Goal: Task Accomplishment & Management: Complete application form

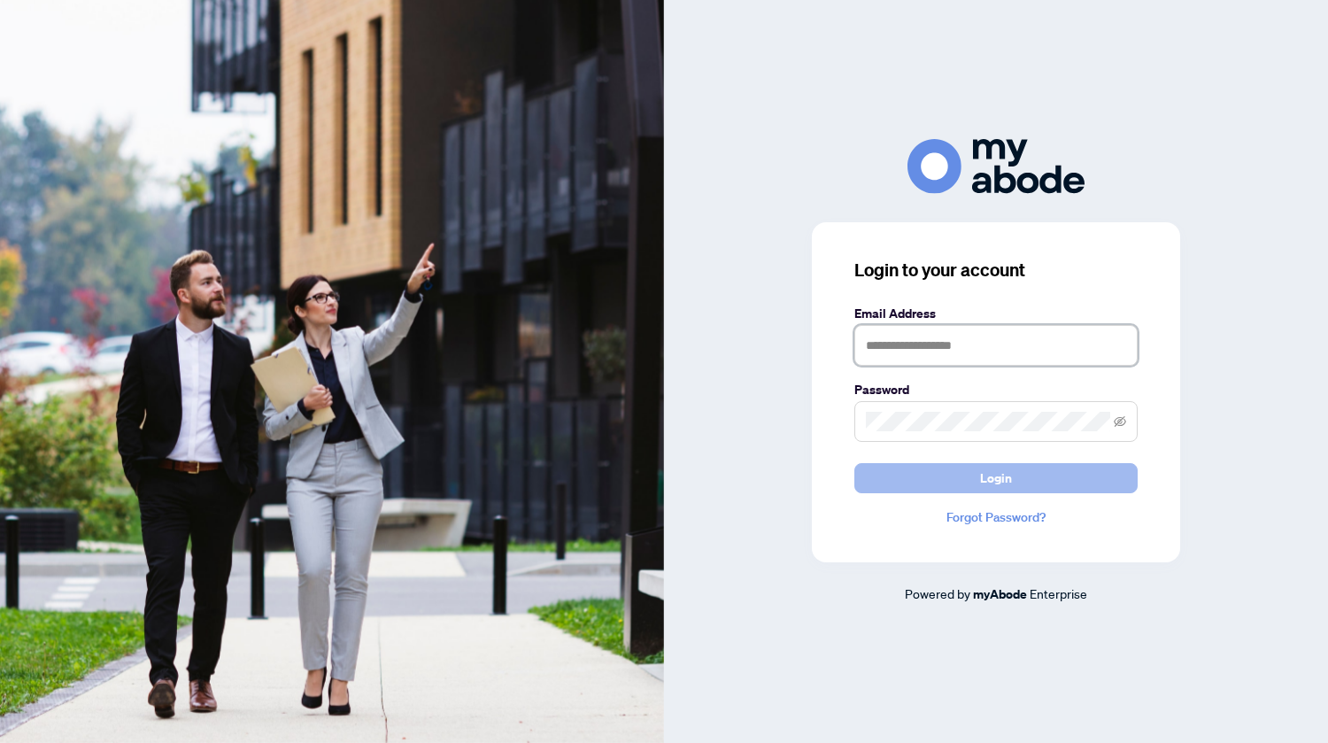
type input "**********"
click at [1045, 475] on button "Login" at bounding box center [995, 478] width 283 height 30
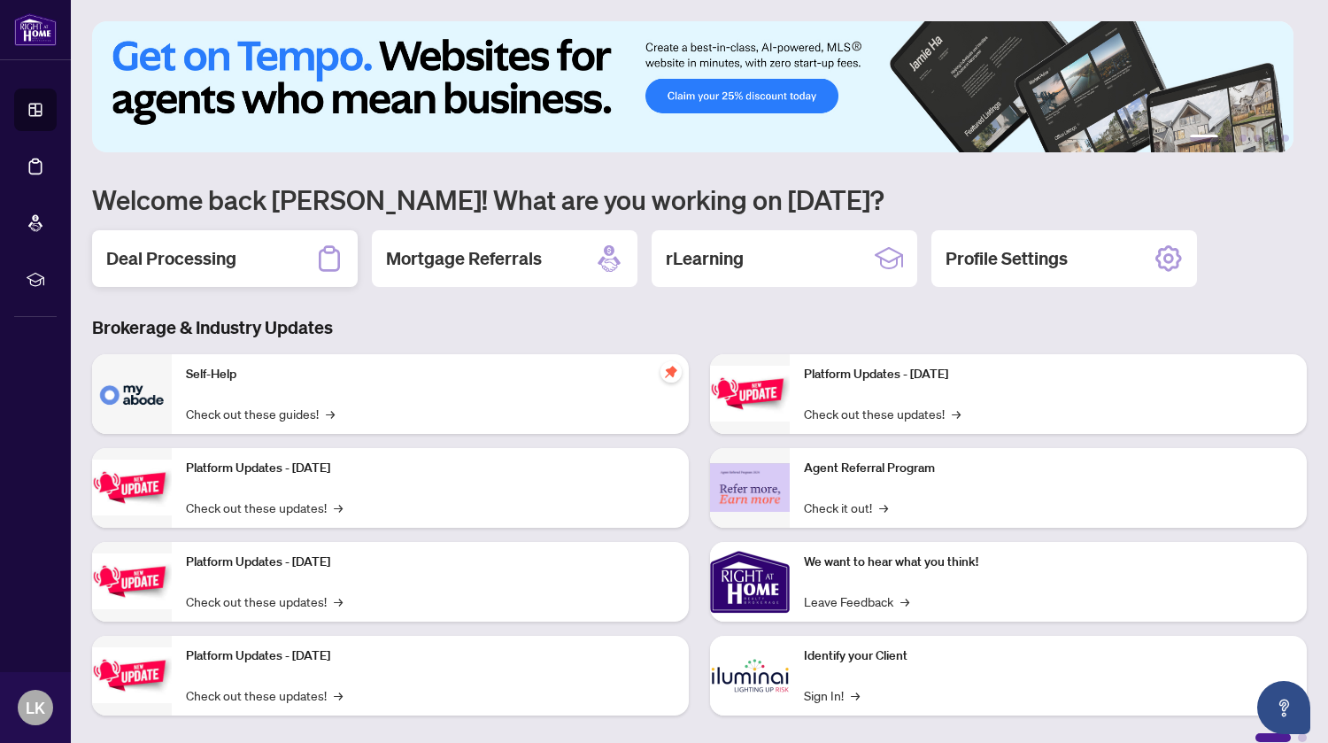
click at [194, 251] on h2 "Deal Processing" at bounding box center [171, 258] width 130 height 25
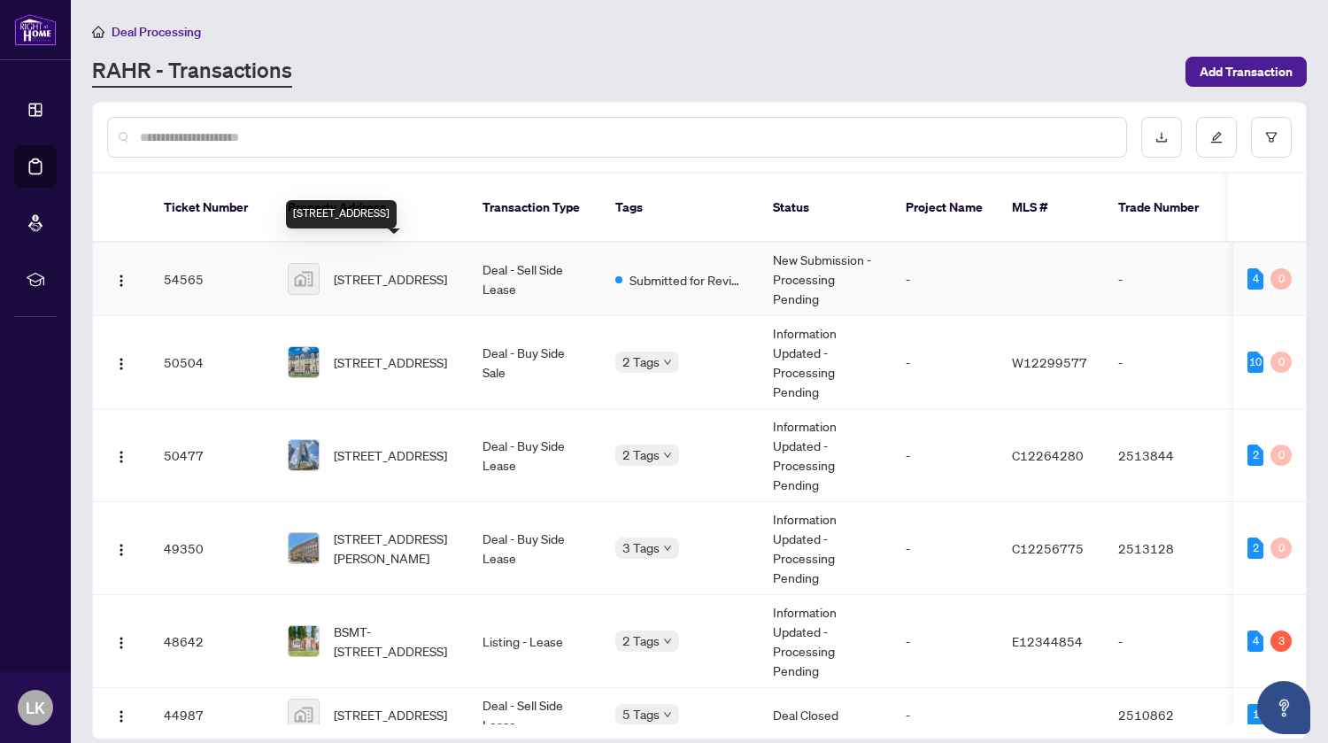
click at [392, 269] on span "141 Tower Drive, Scarborough, ON, Canada" at bounding box center [390, 278] width 113 height 19
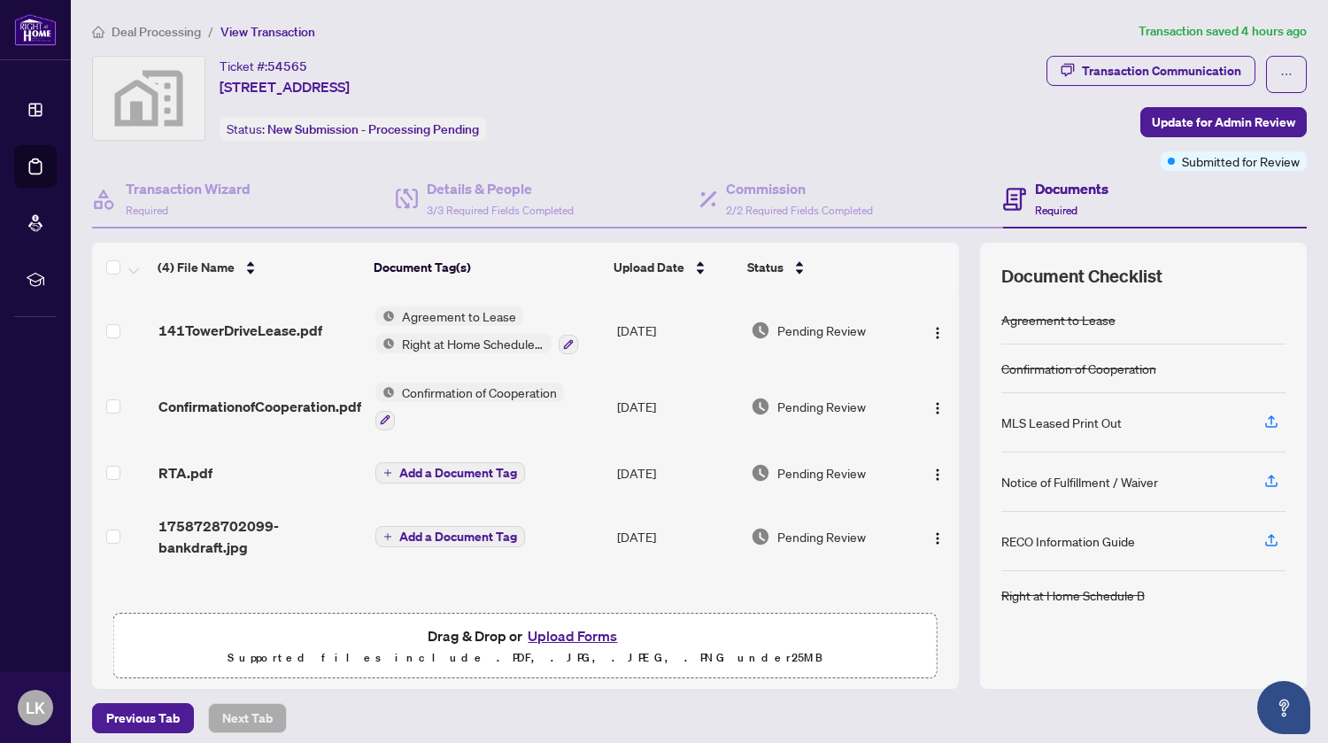
click at [551, 636] on button "Upload Forms" at bounding box center [572, 635] width 100 height 23
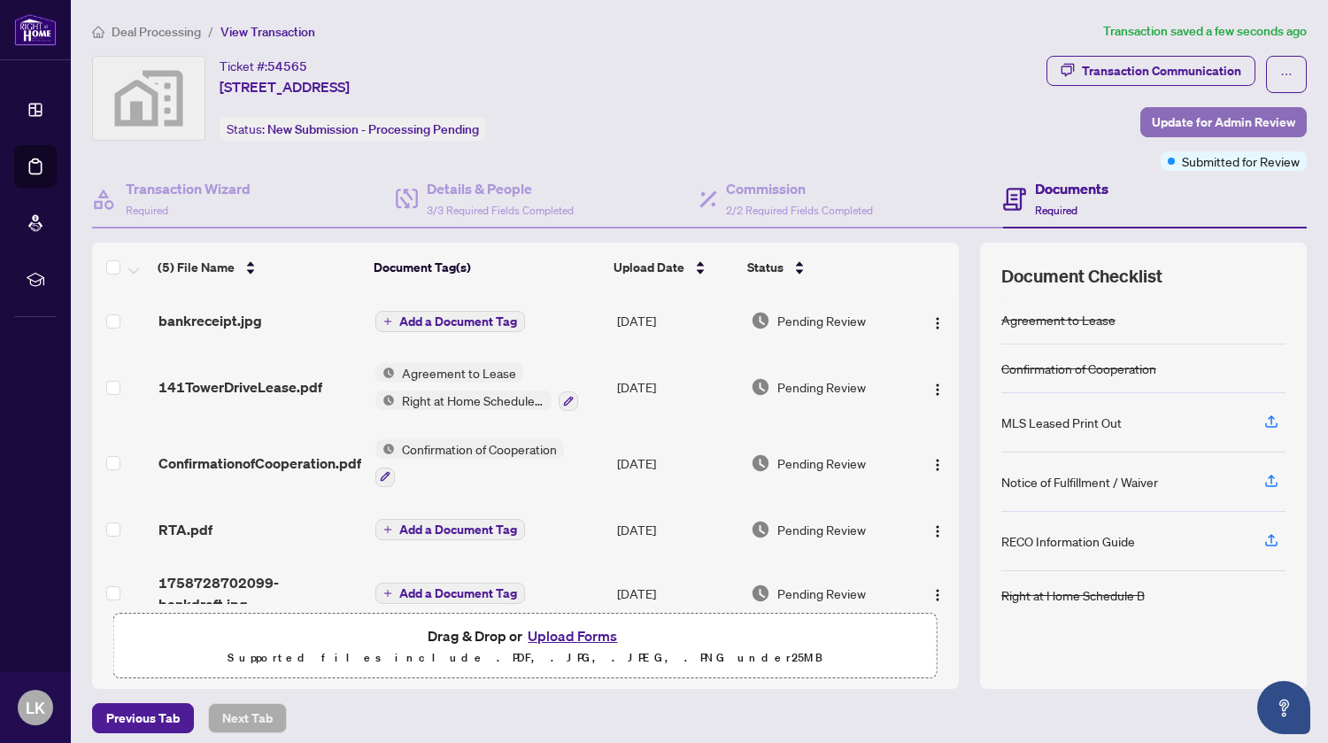
click at [1183, 129] on span "Update for Admin Review" at bounding box center [1223, 122] width 143 height 28
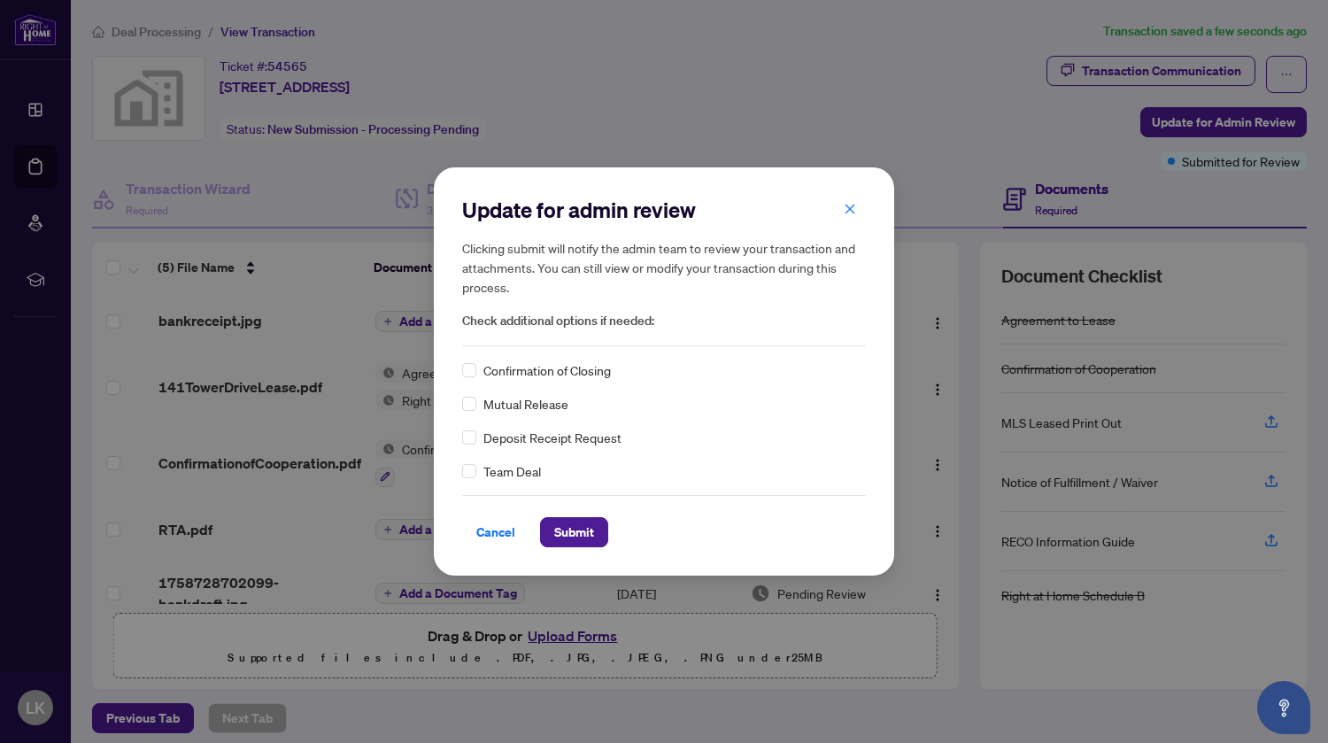
click at [527, 437] on span "Deposit Receipt Request" at bounding box center [552, 437] width 138 height 19
click at [566, 530] on span "Submit" at bounding box center [574, 532] width 40 height 28
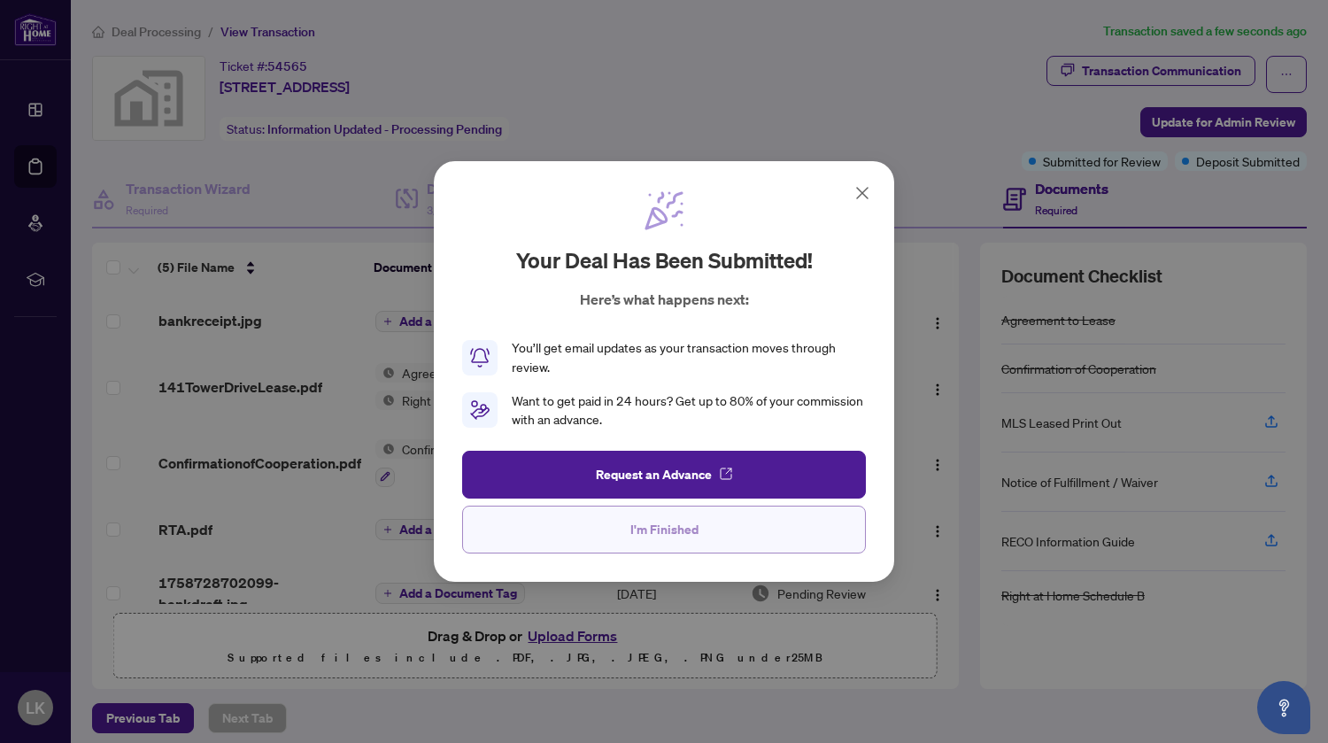
click at [659, 528] on span "I'm Finished" at bounding box center [664, 529] width 68 height 28
